Goal: Task Accomplishment & Management: Manage account settings

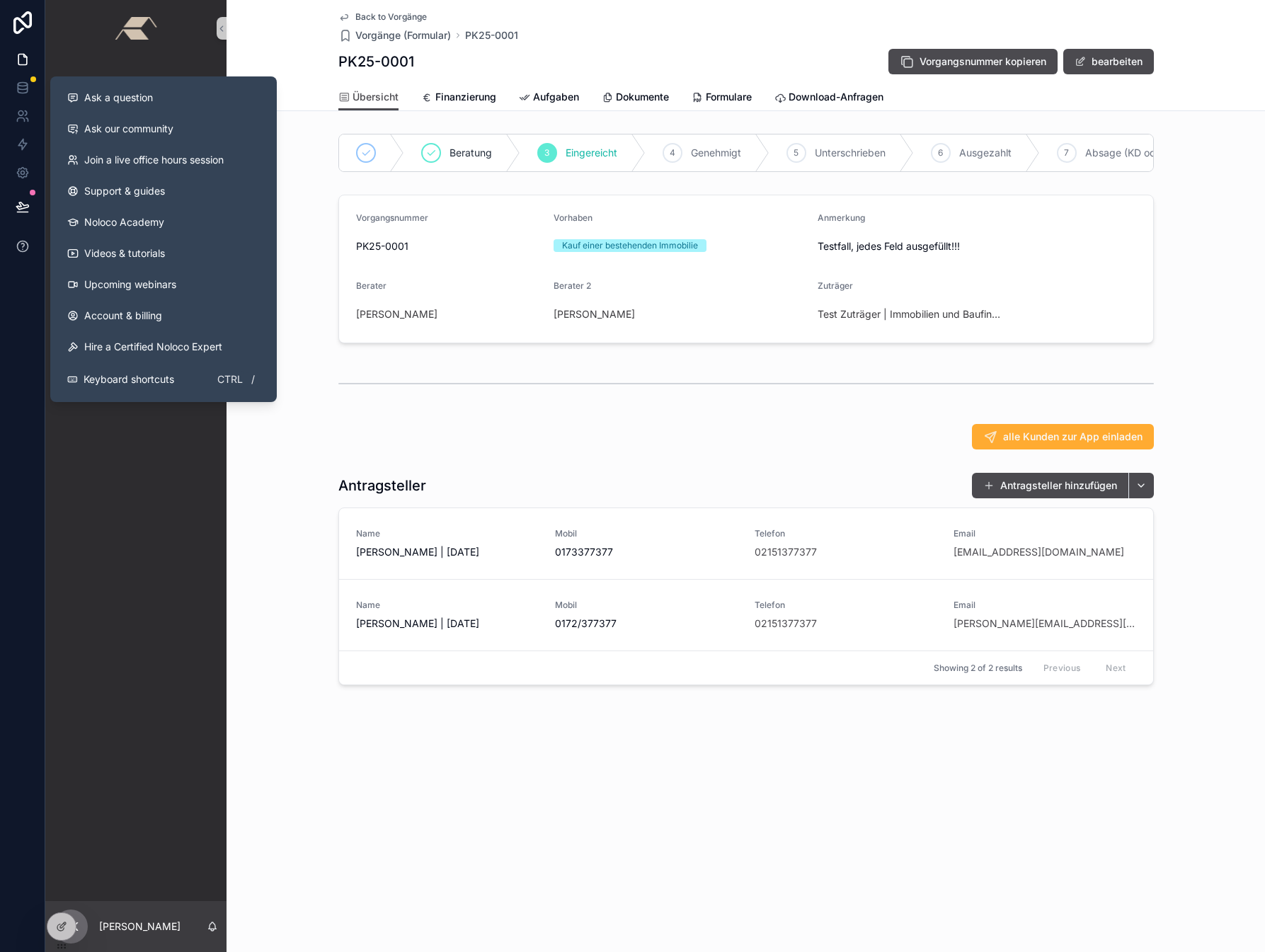
click at [22, 242] on icon at bounding box center [22, 246] width 15 height 15
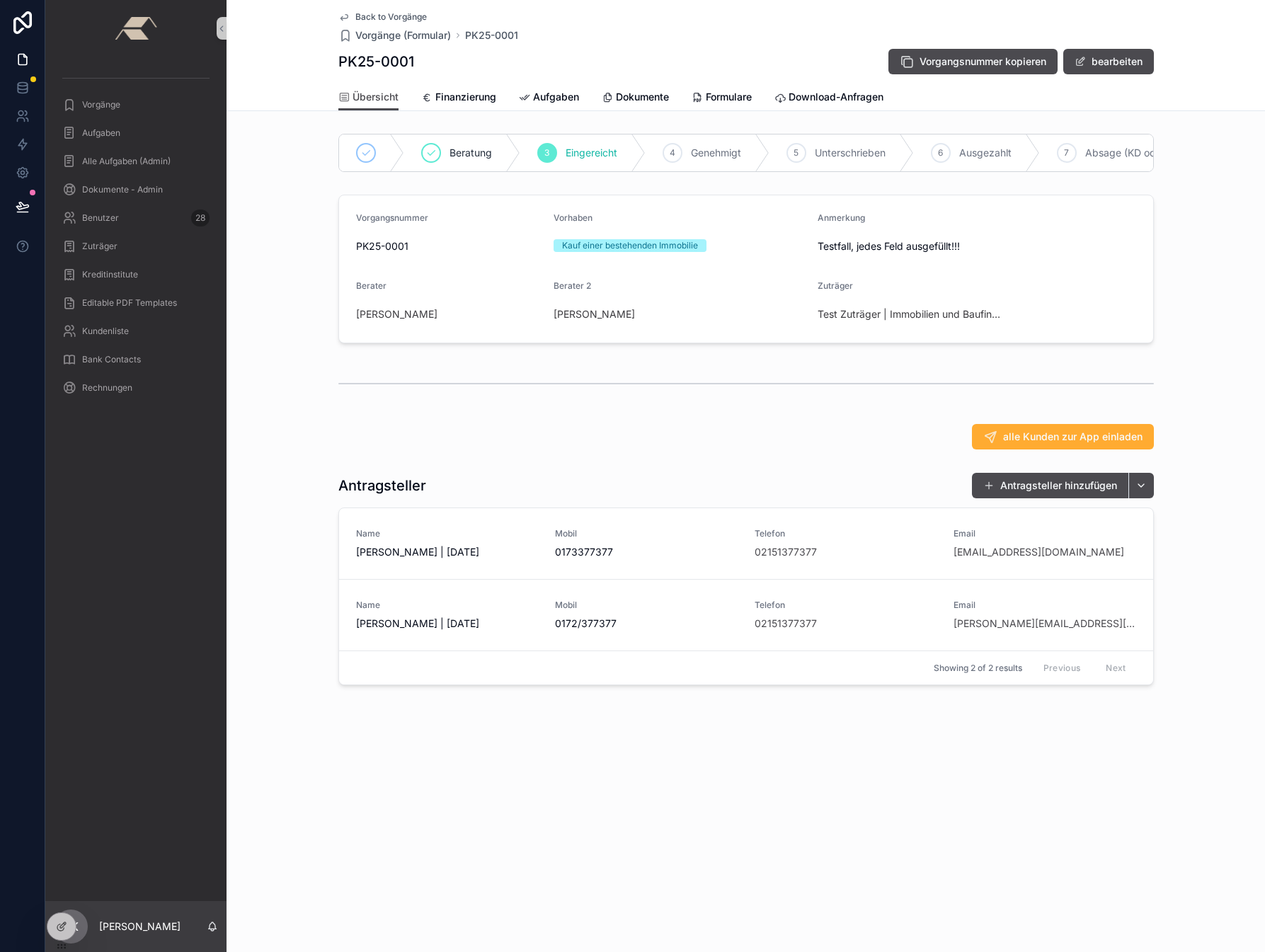
click at [826, 777] on div "Back to Vorgänge Vorgänge (Formular) PK25-0001 PK25-0001 Vorgangsnummer kopiere…" at bounding box center [746, 390] width 1039 height 781
click at [17, 172] on icon at bounding box center [22, 173] width 11 height 11
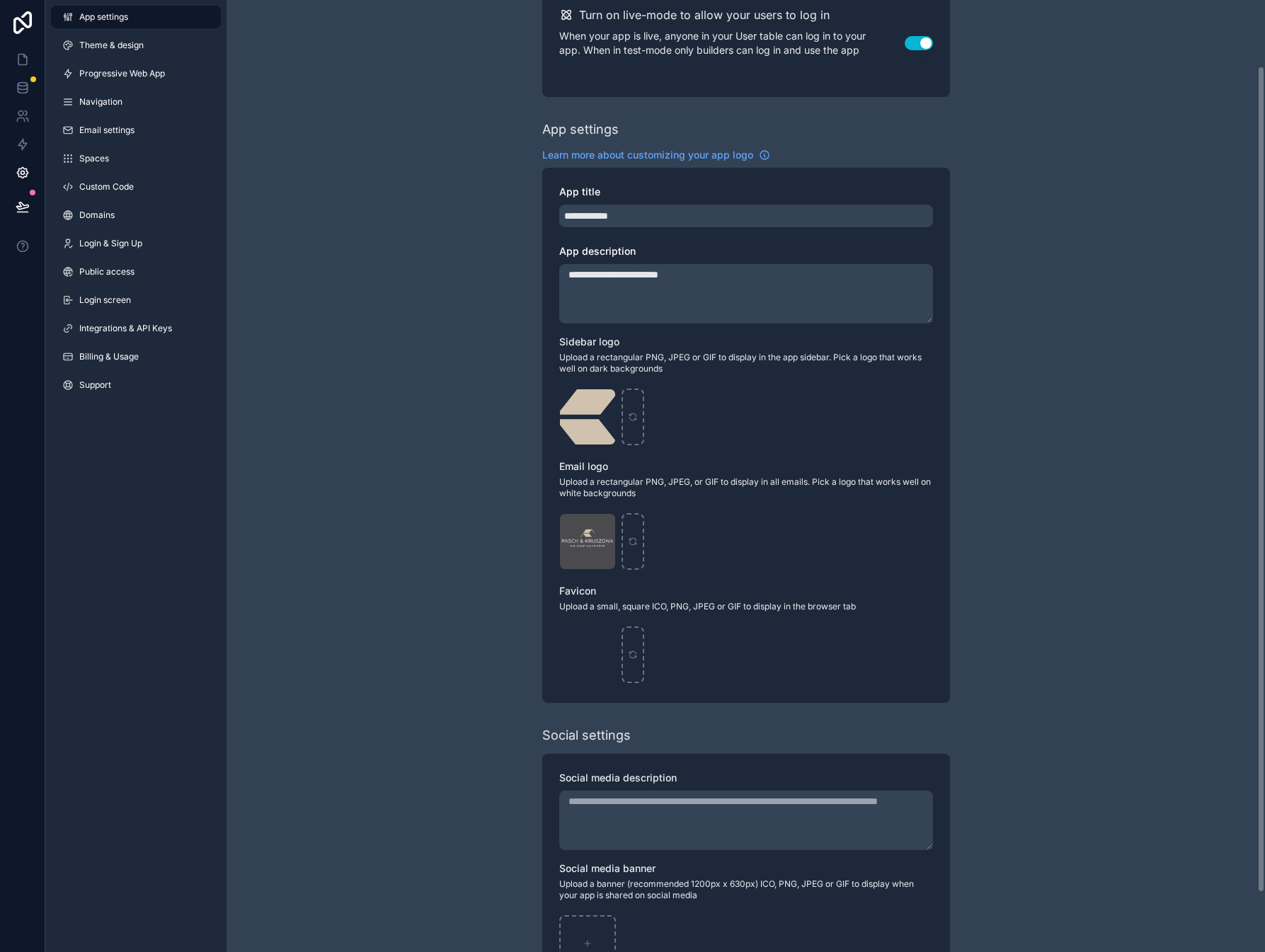
scroll to position [144, 0]
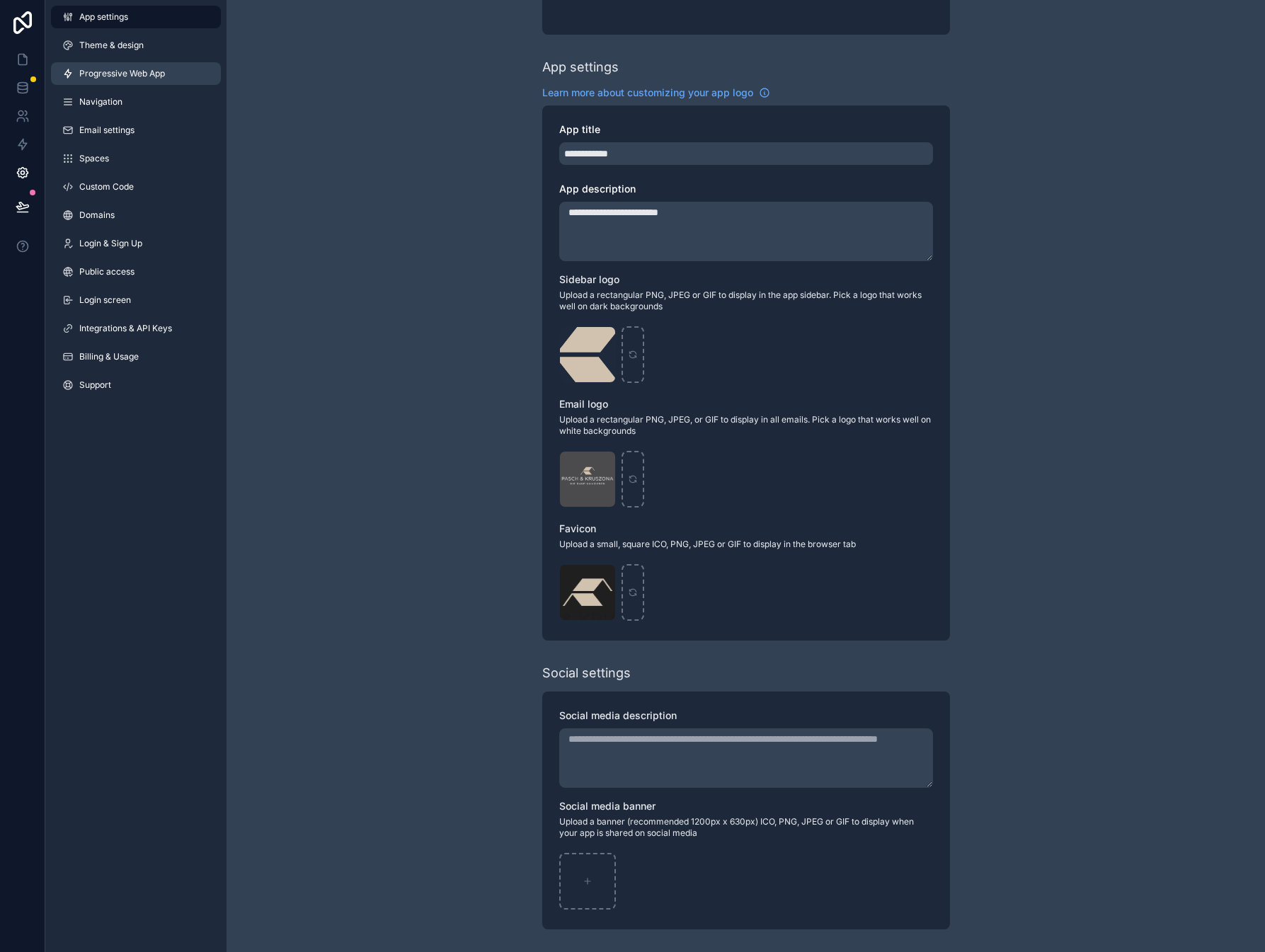
click at [122, 75] on span "Progressive Web App" at bounding box center [122, 74] width 85 height 12
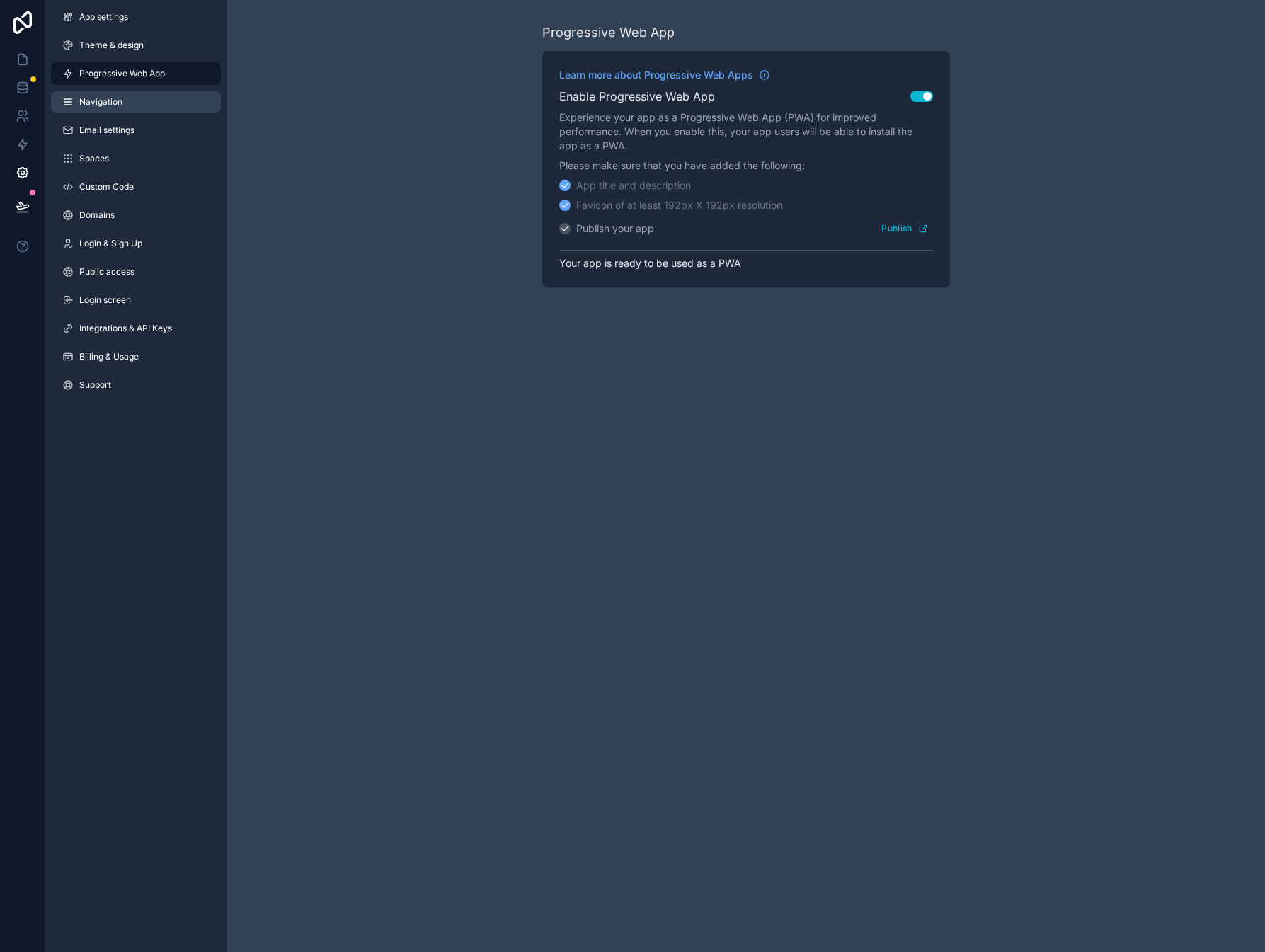
click at [102, 102] on span "Navigation" at bounding box center [101, 102] width 43 height 12
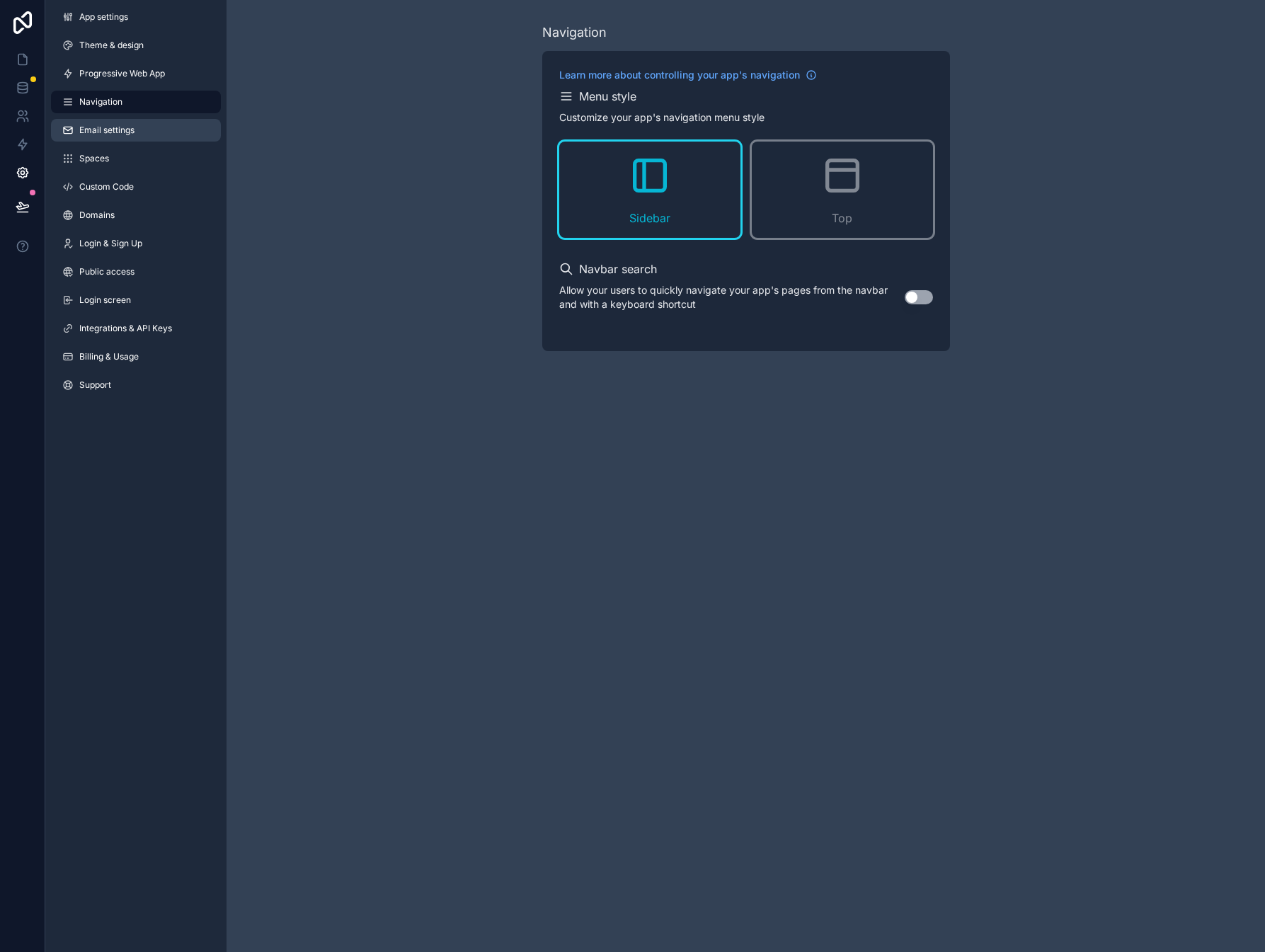
click at [104, 124] on link "Email settings" at bounding box center [136, 130] width 170 height 22
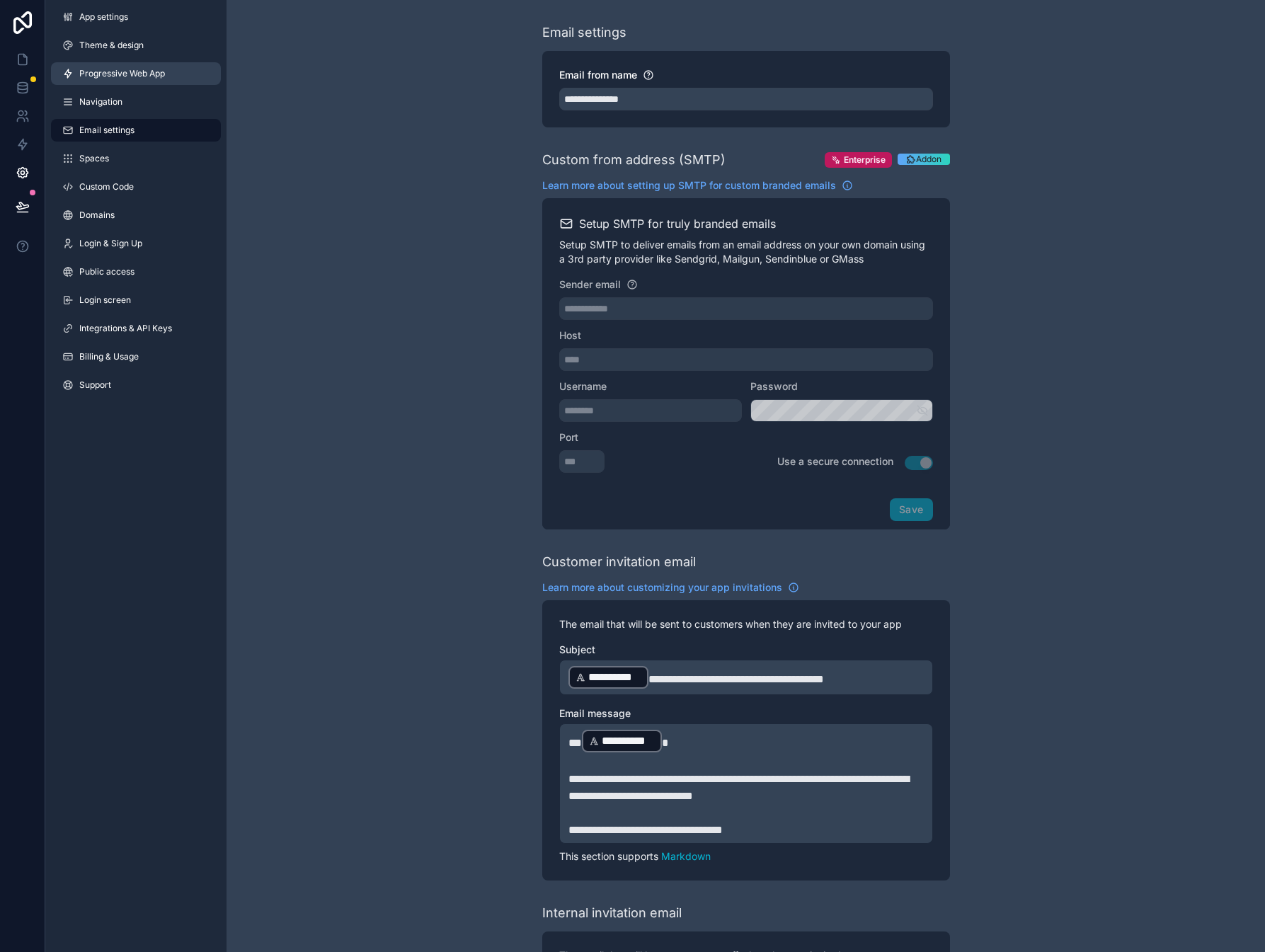
click at [104, 69] on span "Progressive Web App" at bounding box center [122, 74] width 85 height 12
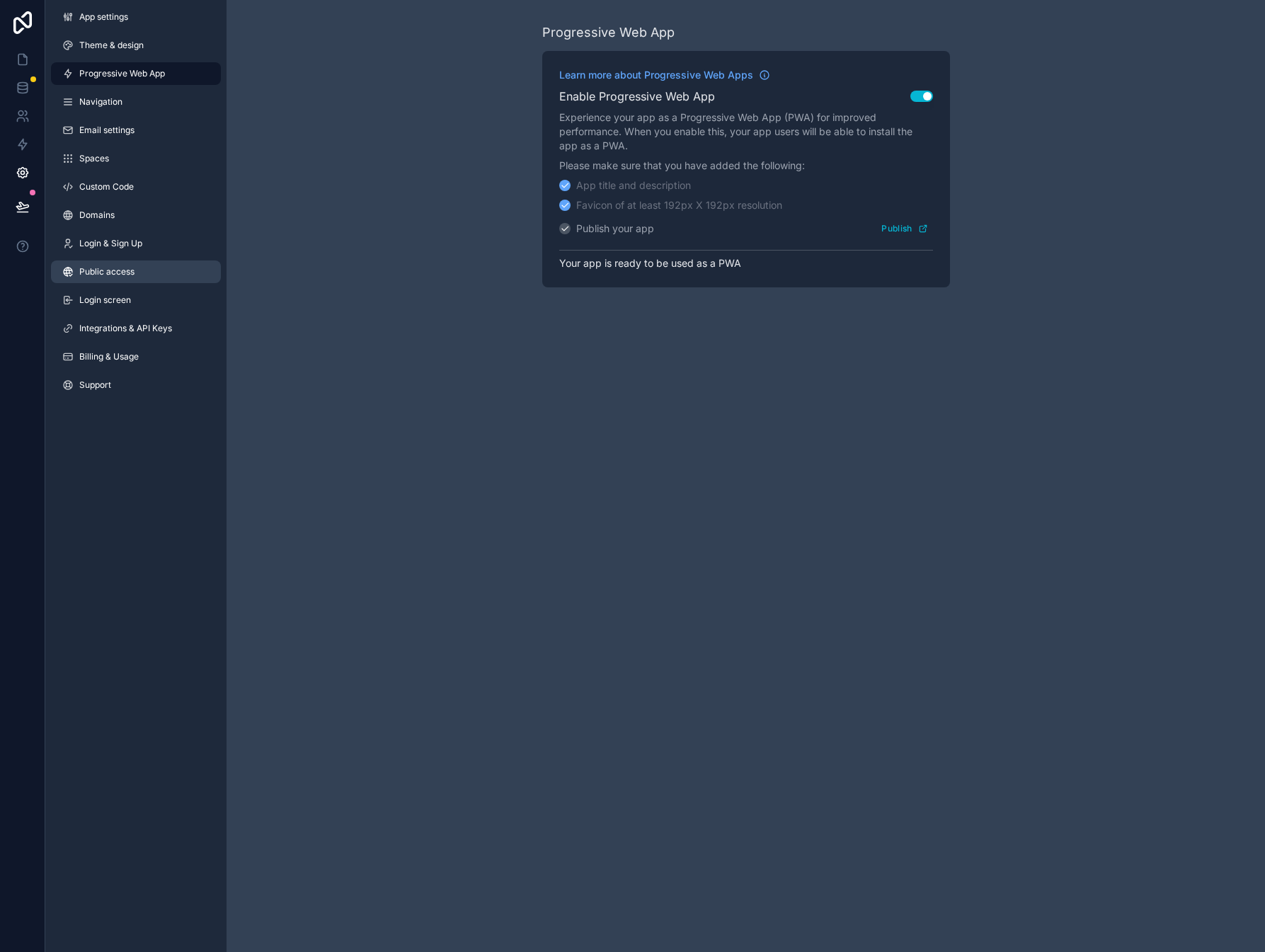
click at [109, 271] on span "Public access" at bounding box center [107, 272] width 55 height 12
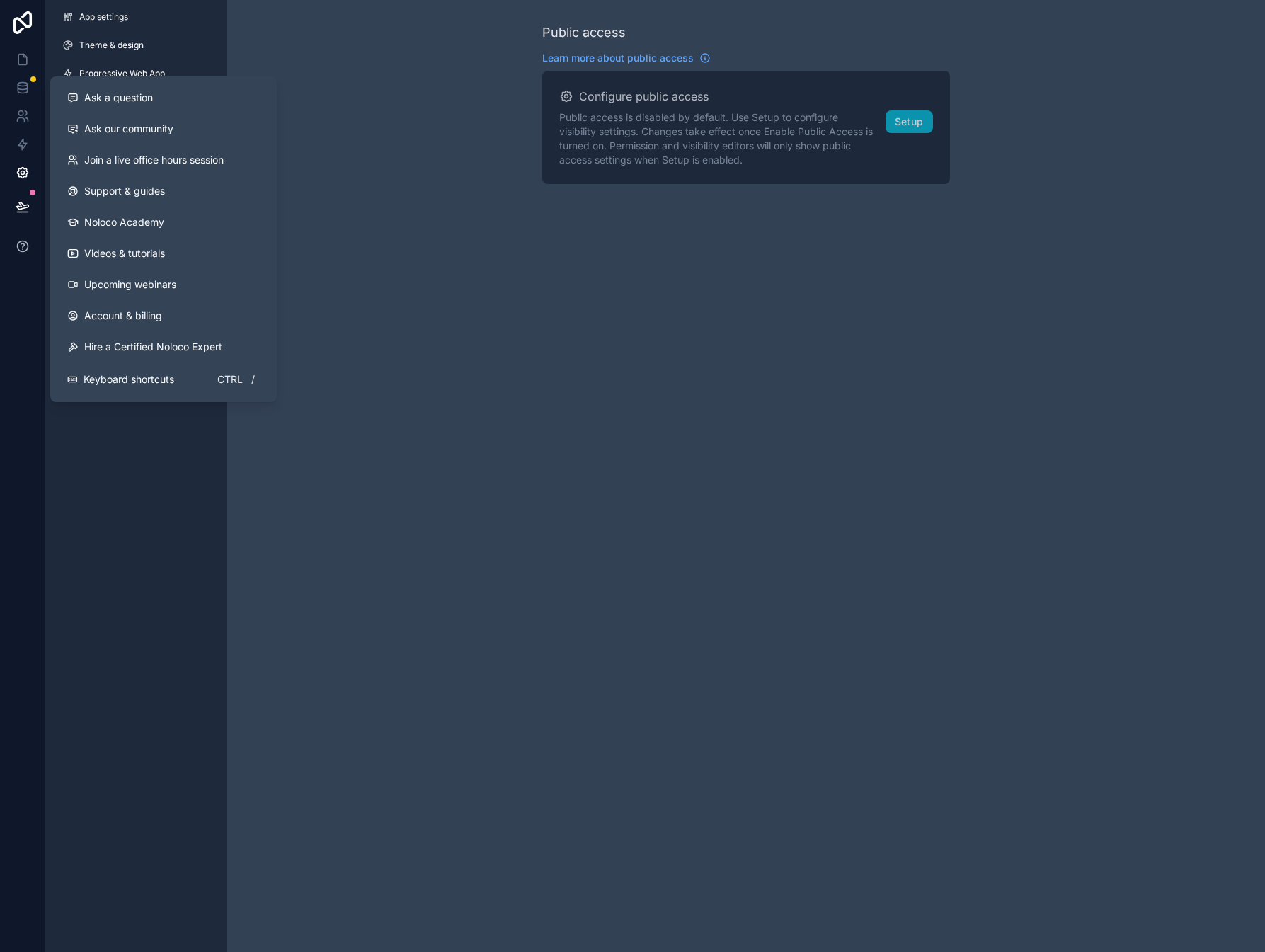
click at [20, 247] on icon at bounding box center [22, 246] width 15 height 15
click at [18, 249] on icon at bounding box center [22, 246] width 11 height 11
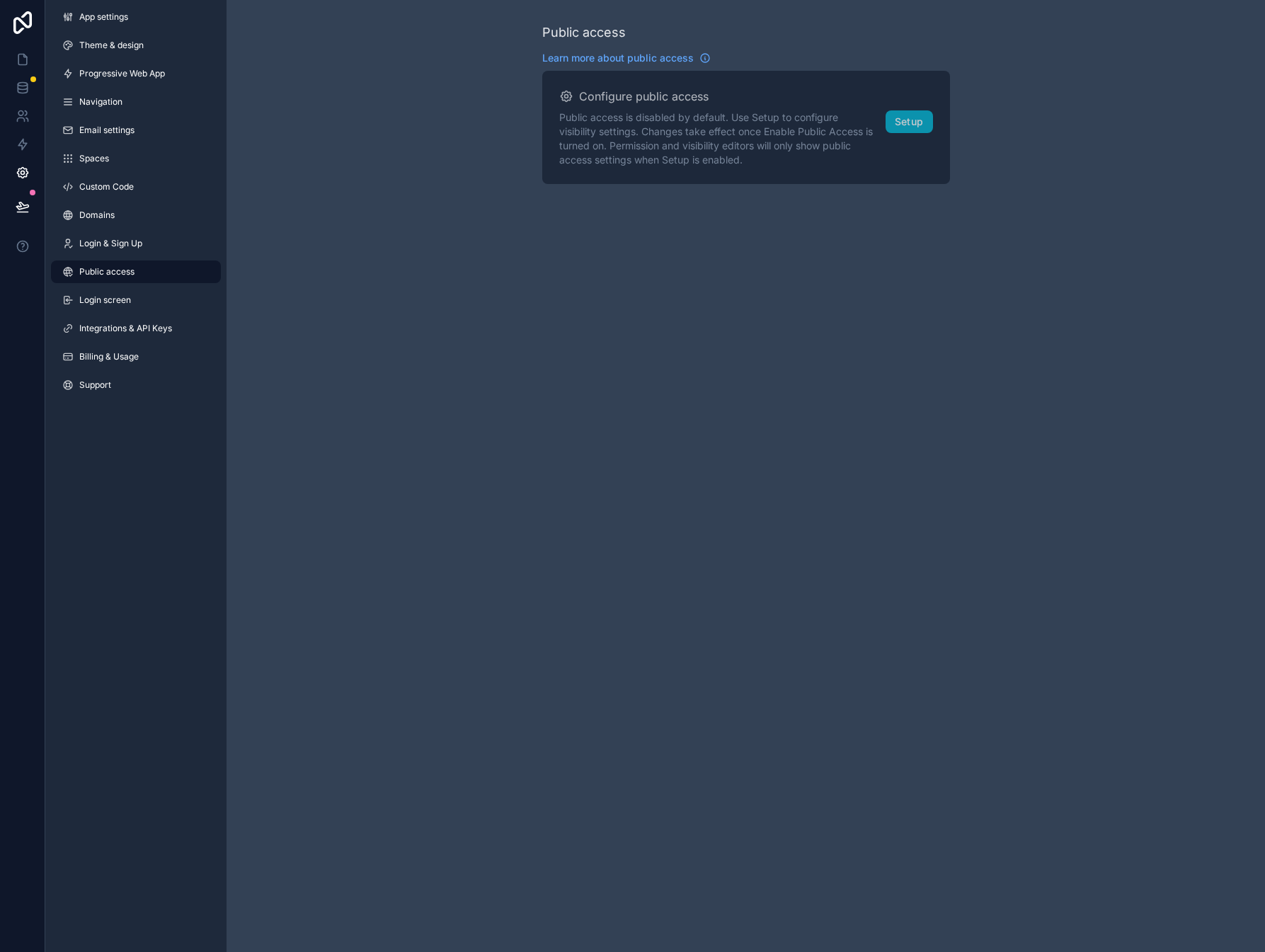
click at [139, 608] on div "App settings Theme & design Progressive Web App Navigation Email settings Space…" at bounding box center [136, 476] width 182 height 952
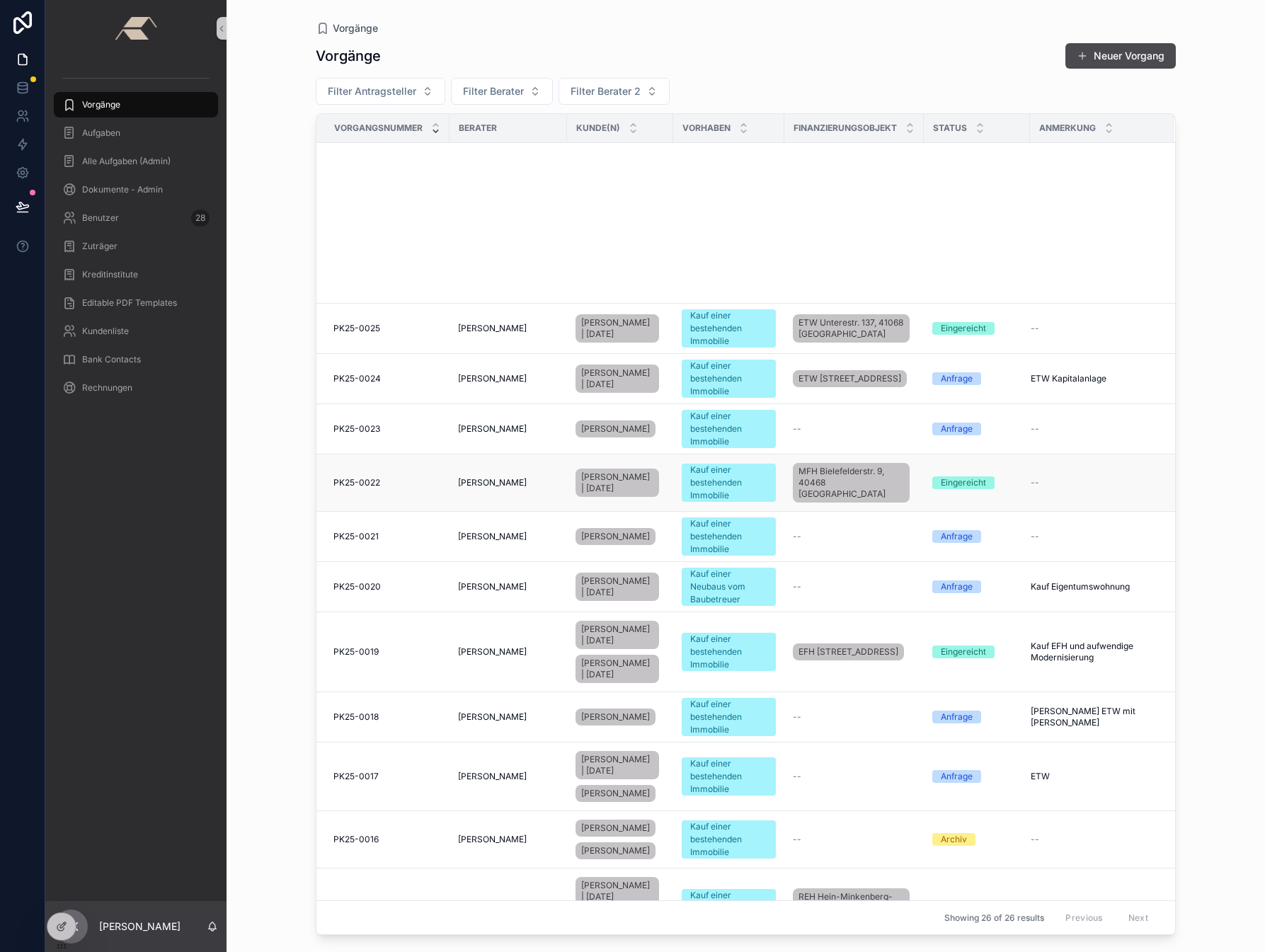
scroll to position [993, 0]
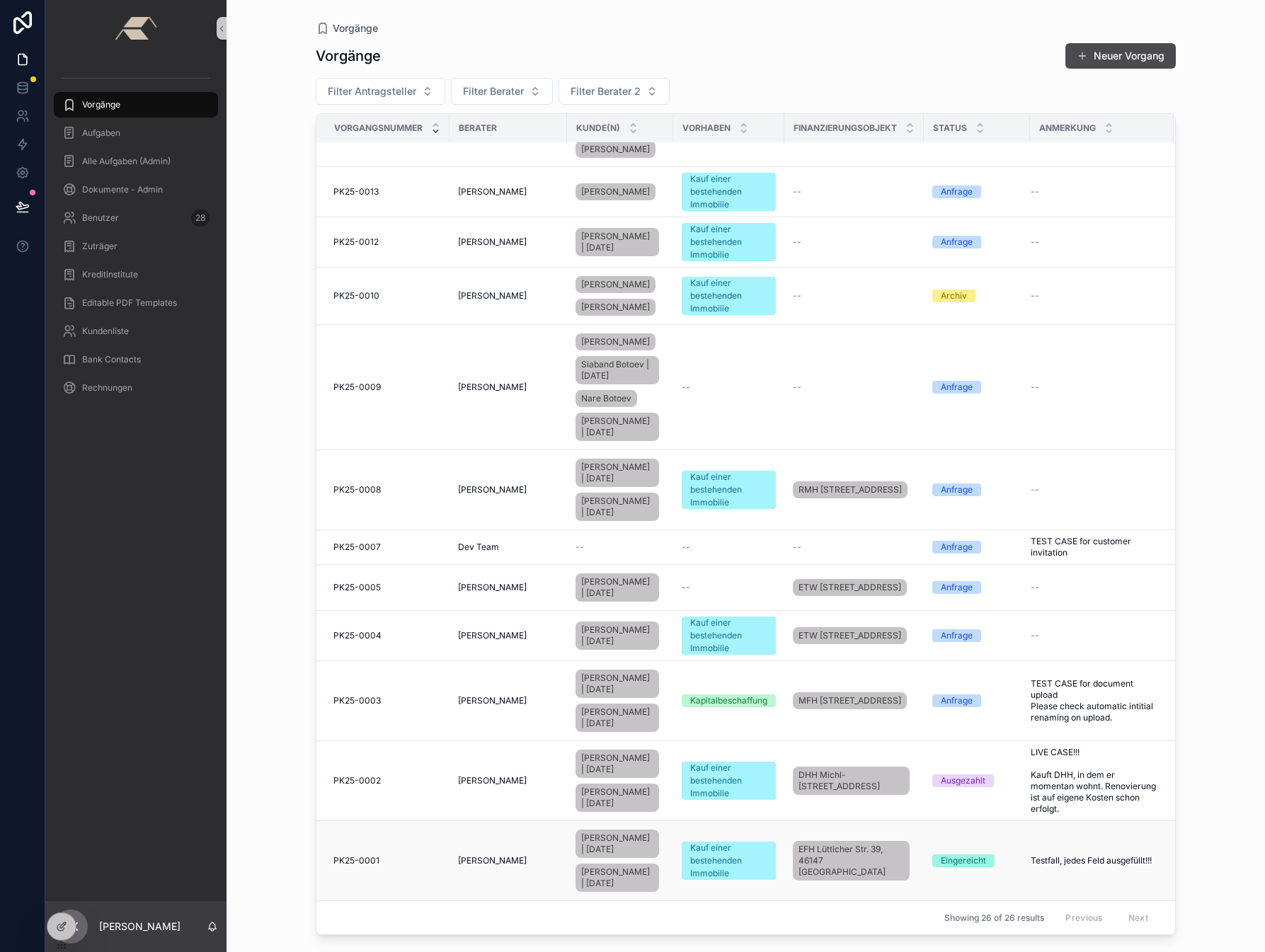
click at [354, 855] on span "PK25-0001" at bounding box center [356, 861] width 46 height 12
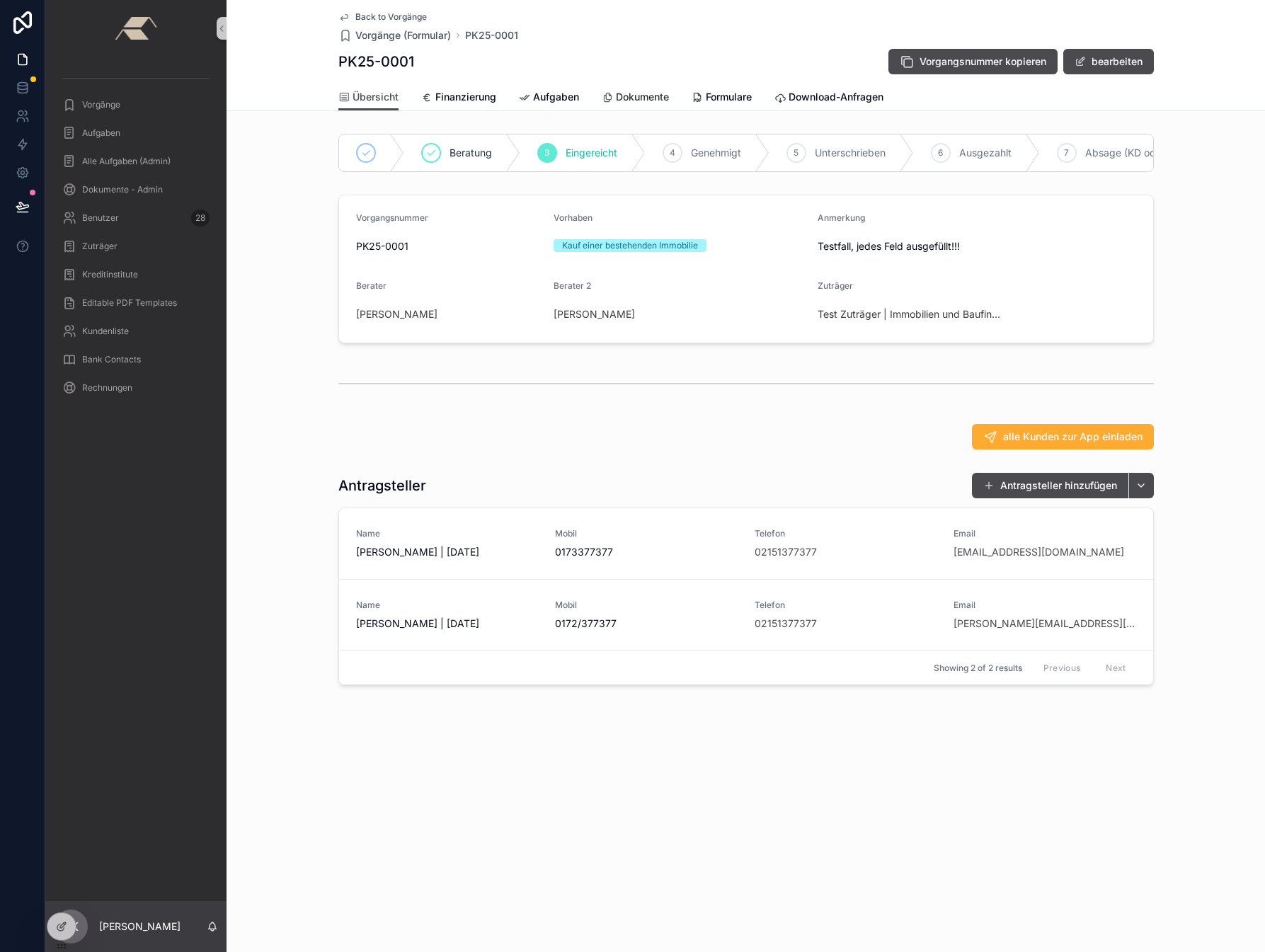
click at [628, 96] on span "Dokumente" at bounding box center [643, 97] width 53 height 15
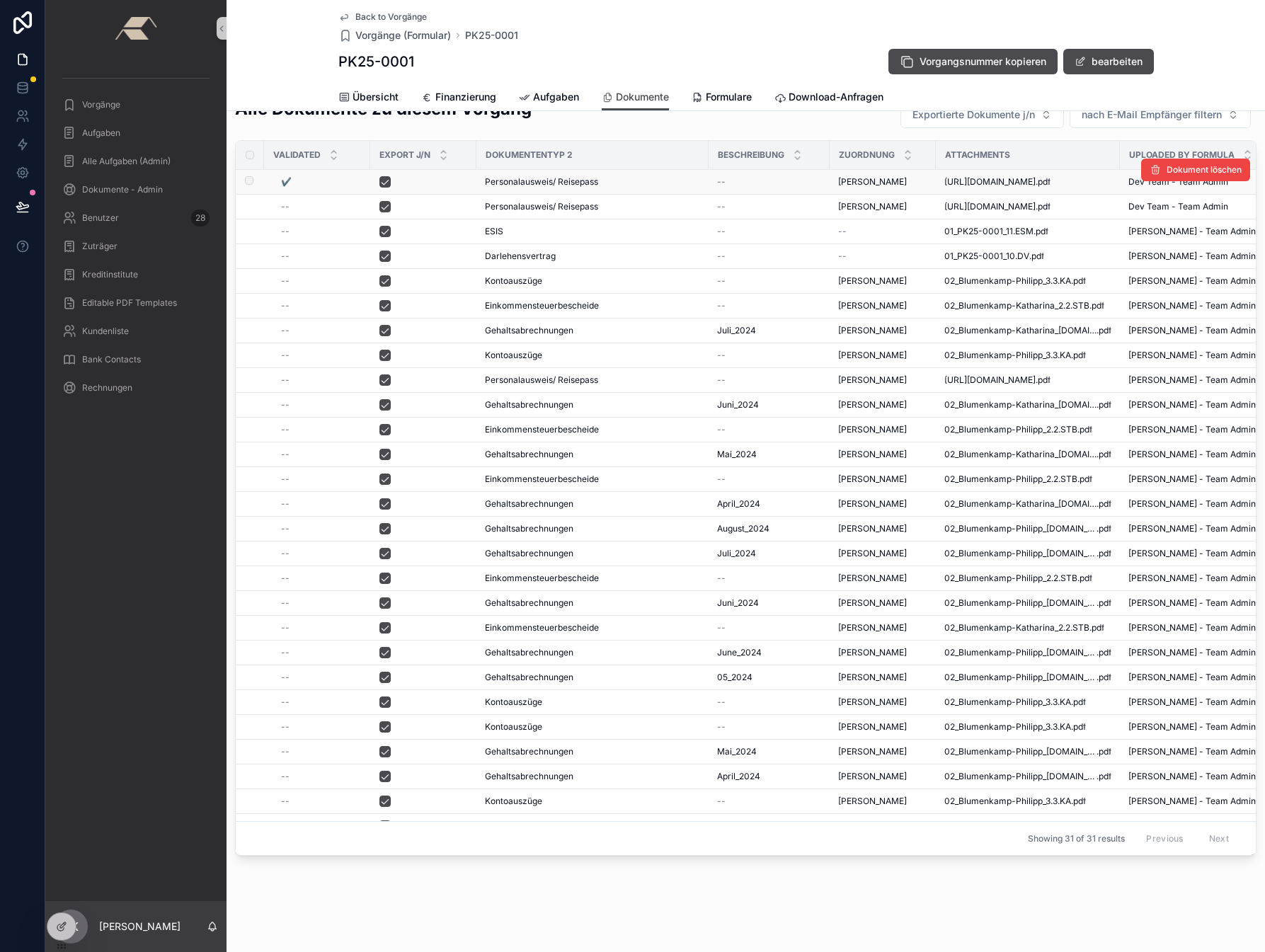
click at [283, 181] on span "✔️" at bounding box center [286, 182] width 11 height 12
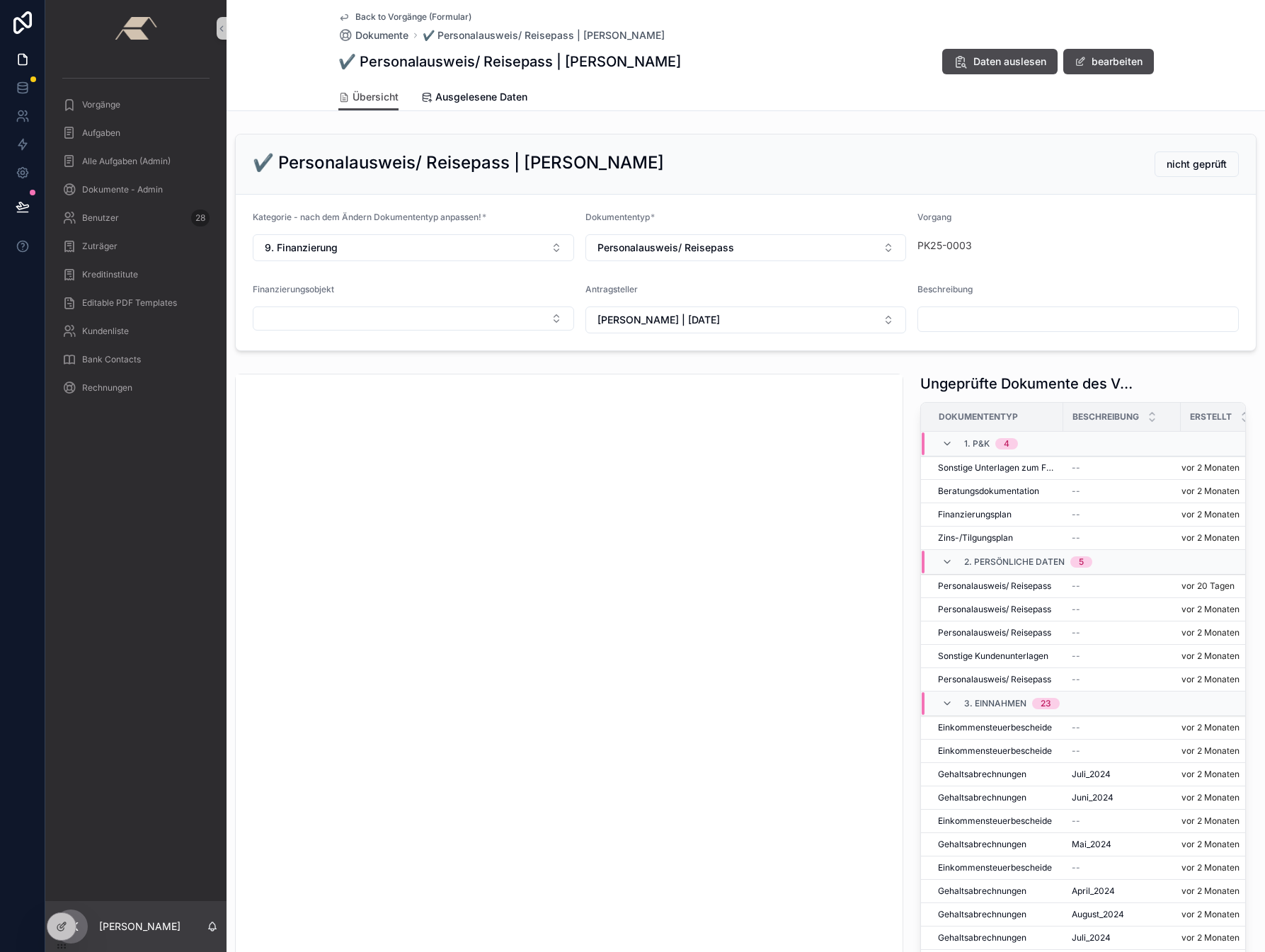
click at [392, 17] on span "Back to Vorgänge (Formular)" at bounding box center [414, 17] width 117 height 12
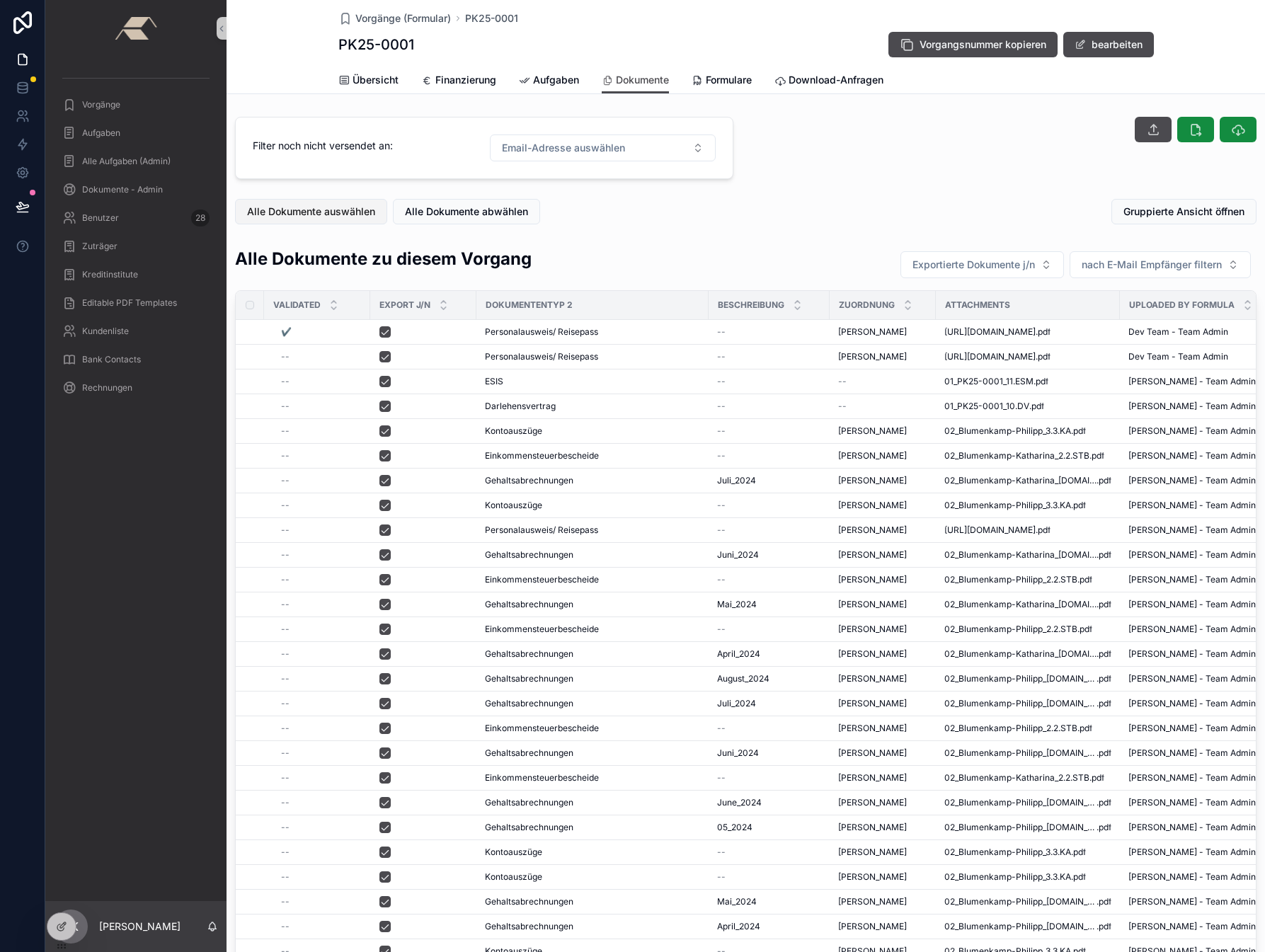
click at [315, 216] on span "Alle Dokumente auswählen" at bounding box center [312, 212] width 128 height 15
click at [1231, 135] on icon "scrollable content" at bounding box center [1238, 129] width 15 height 15
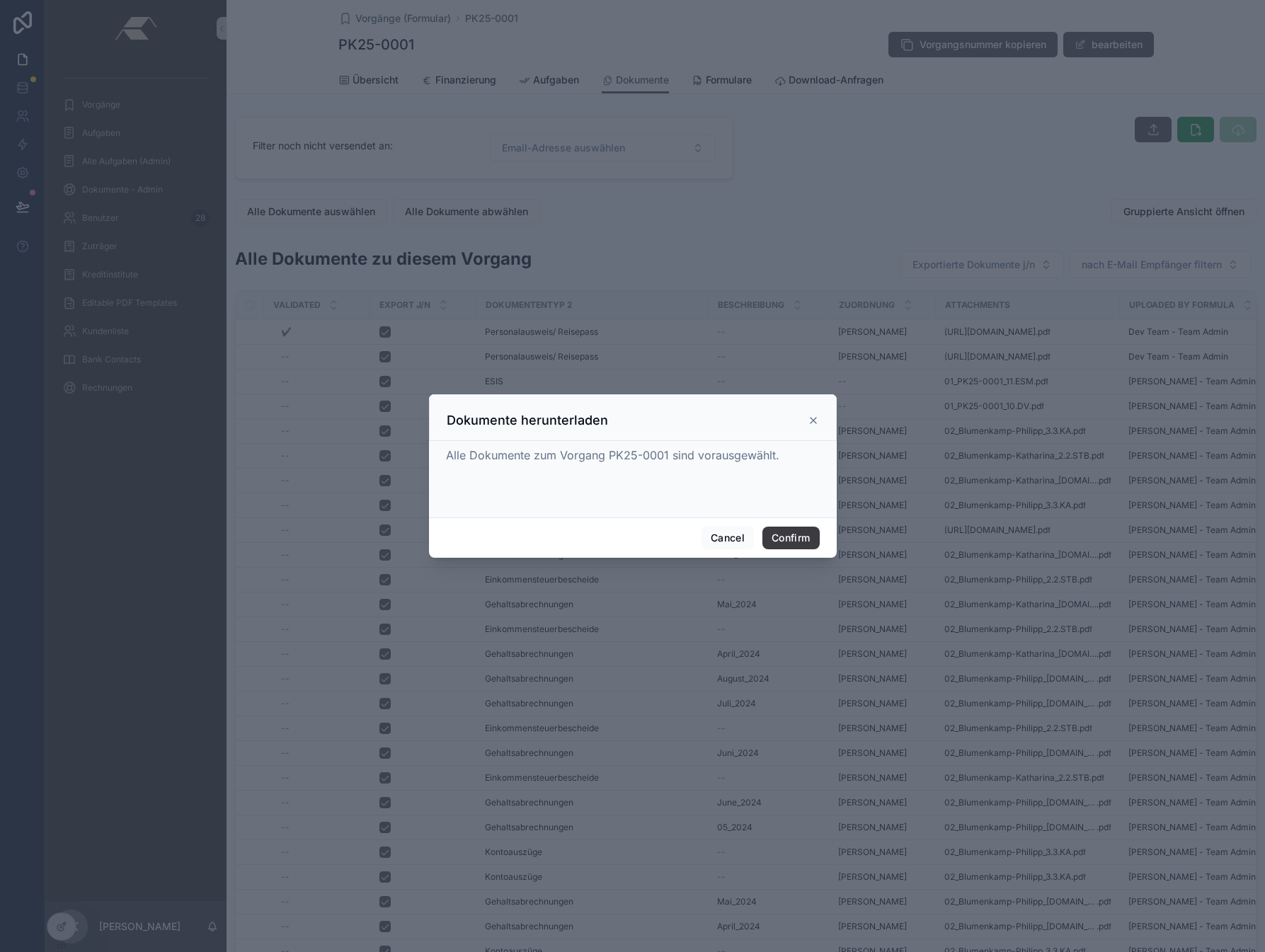
click at [784, 534] on button "Confirm" at bounding box center [791, 538] width 56 height 22
